Goal: Browse casually

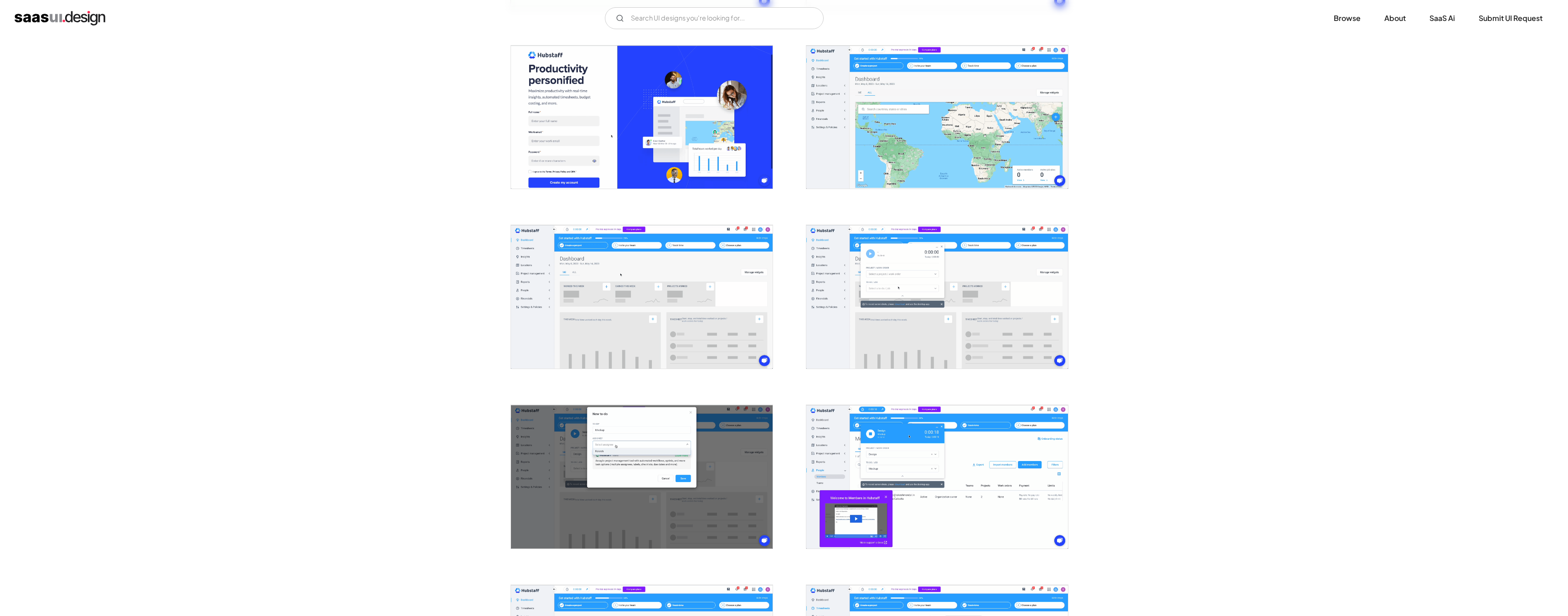
scroll to position [526, 0]
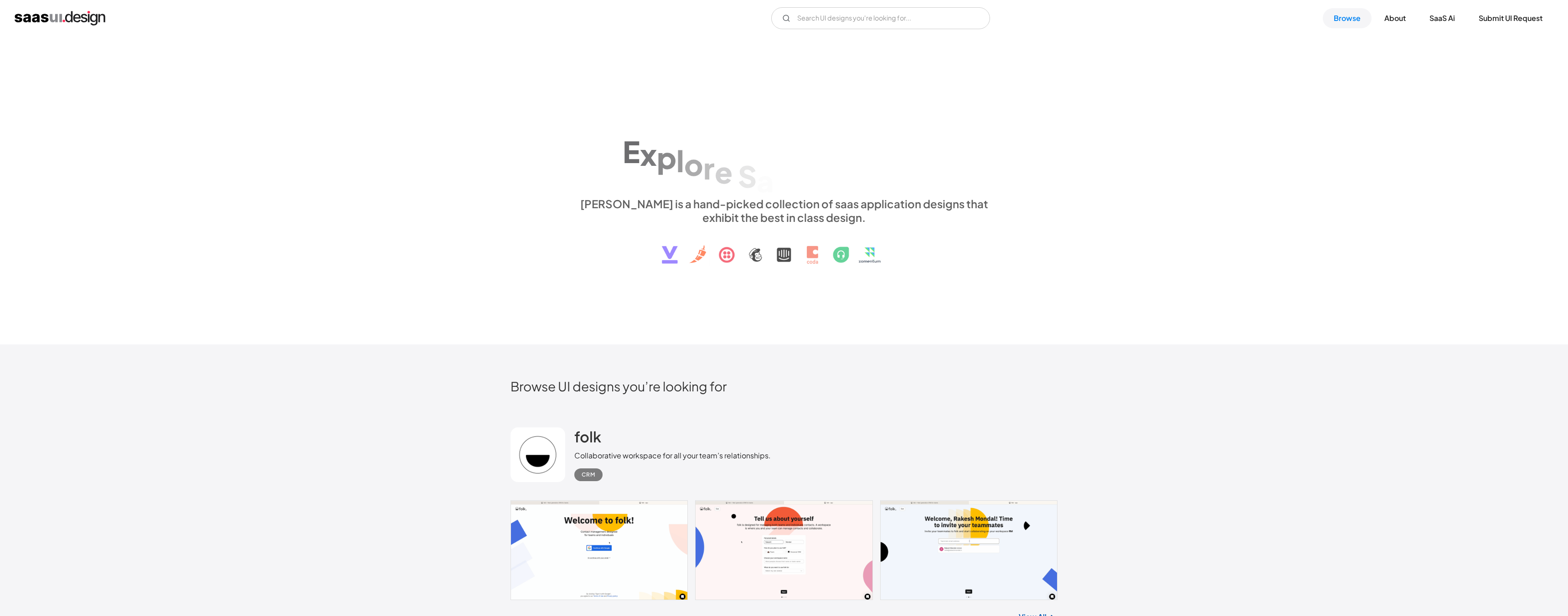
scroll to position [6596, 0]
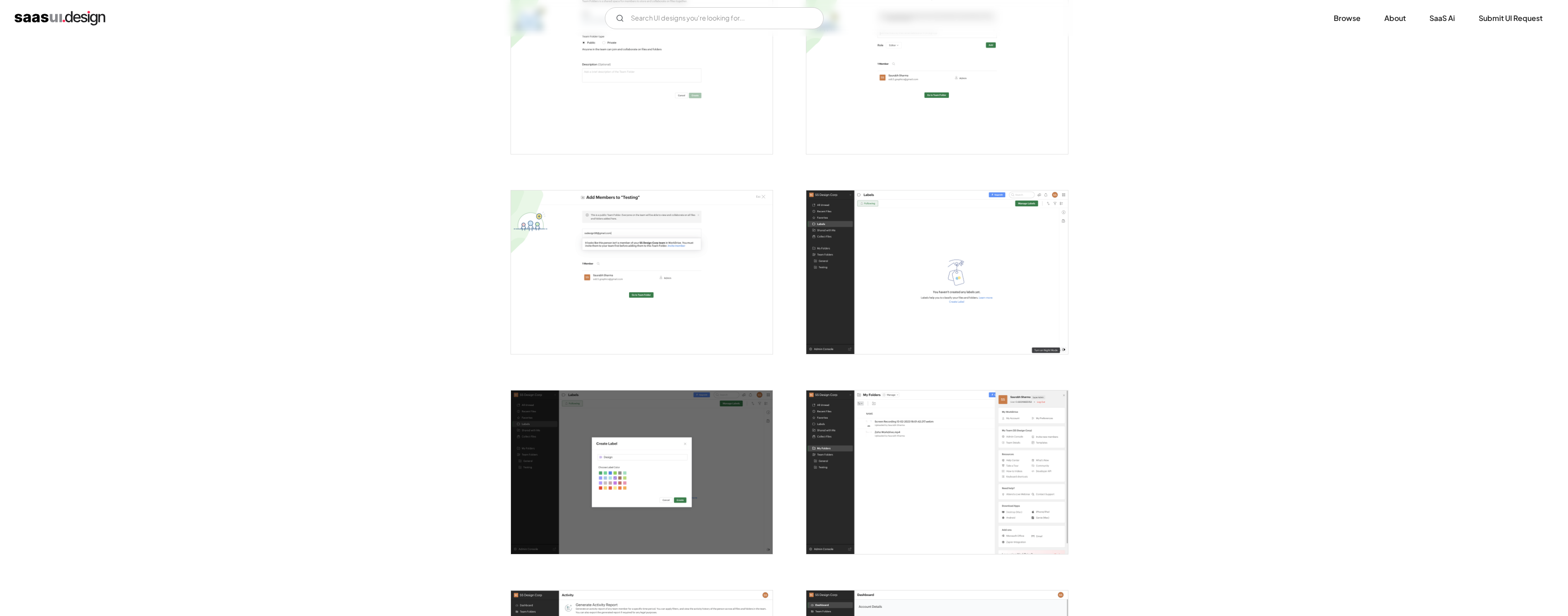
scroll to position [1621, 0]
